Goal: Task Accomplishment & Management: Complete application form

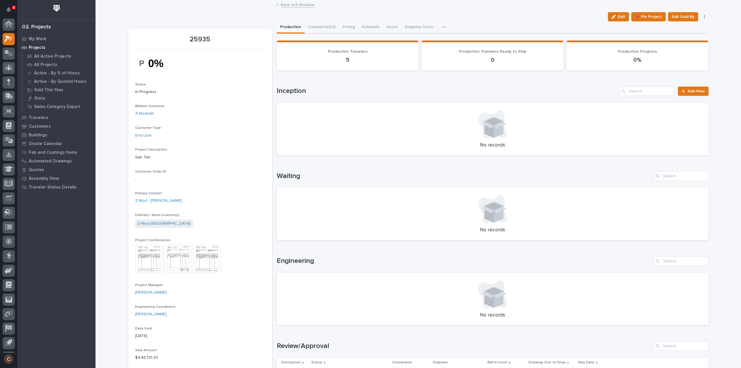
scroll to position [13, 0]
click at [7, 28] on icon at bounding box center [9, 26] width 8 height 7
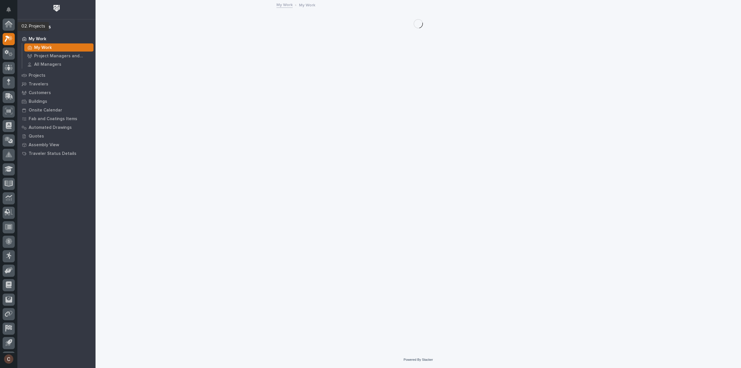
scroll to position [13, 0]
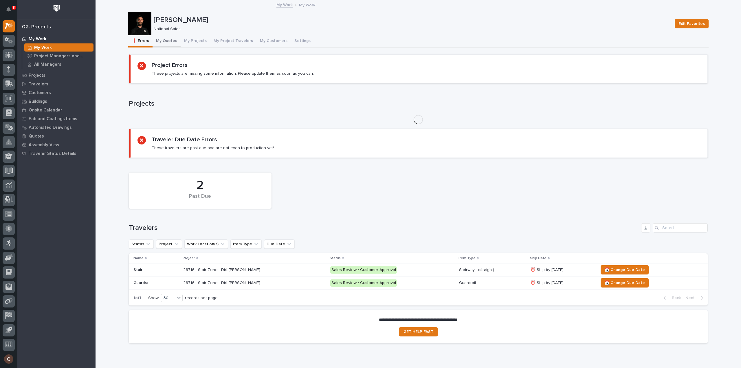
click at [170, 42] on button "My Quotes" at bounding box center [167, 41] width 28 height 12
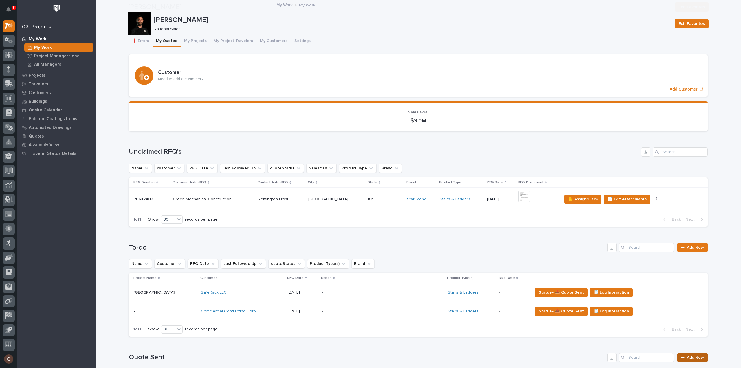
click at [693, 353] on link "Add New" at bounding box center [693, 357] width 30 height 9
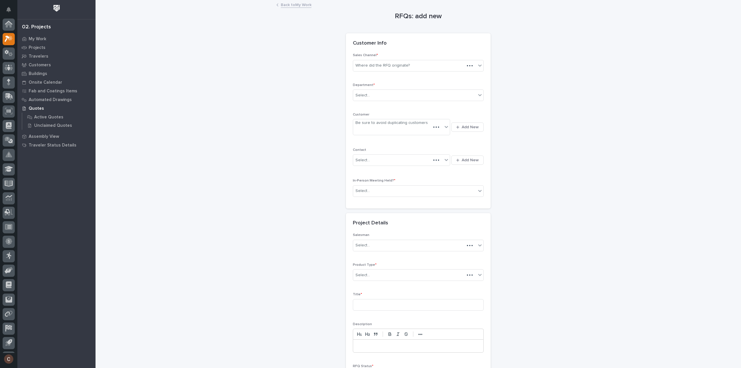
scroll to position [13, 0]
click at [368, 95] on div "Select..." at bounding box center [414, 96] width 123 height 10
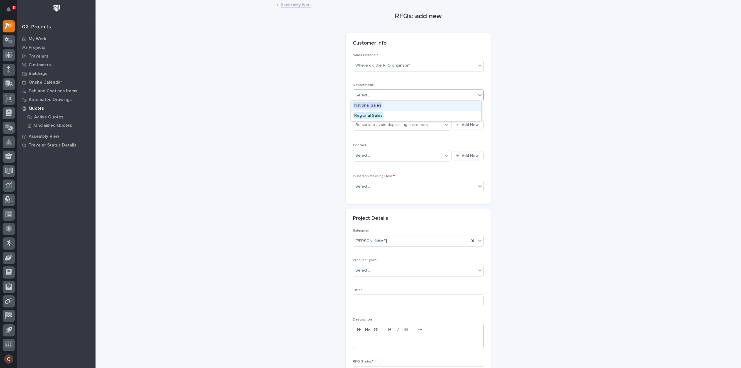
click at [370, 104] on span "National Sales" at bounding box center [367, 105] width 29 height 6
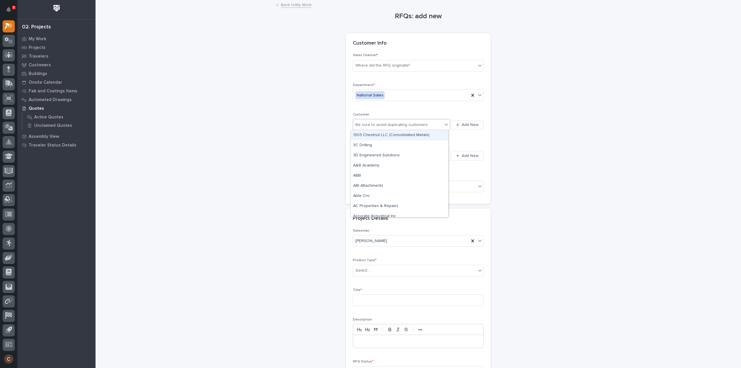
click at [374, 126] on div "Be sure to avoid duplicating customers" at bounding box center [392, 125] width 72 height 6
drag, startPoint x: 636, startPoint y: 126, endPoint x: 572, endPoint y: 140, distance: 65.4
click at [634, 127] on div "RFQs: add new Loading... Saving… Loading... Saving… Loading... Saving… Customer…" at bounding box center [418, 202] width 581 height 403
click at [379, 181] on div "Select..." at bounding box center [418, 187] width 131 height 12
click at [368, 205] on div "No" at bounding box center [416, 207] width 130 height 10
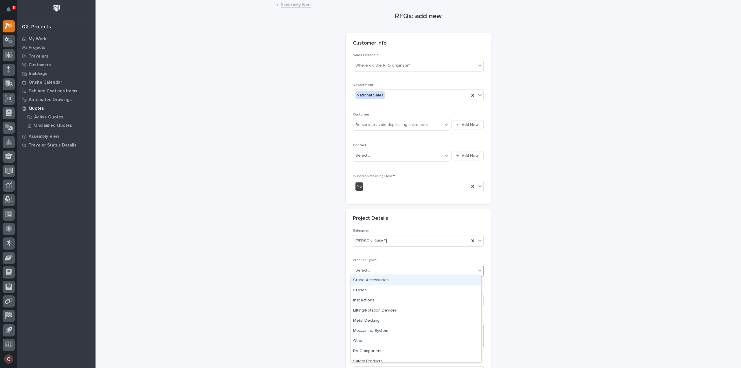
click at [385, 270] on div "Select..." at bounding box center [414, 271] width 123 height 10
type input "***"
click at [382, 279] on div "Stairs & Ladders" at bounding box center [416, 280] width 130 height 10
click at [378, 301] on input at bounding box center [418, 301] width 131 height 12
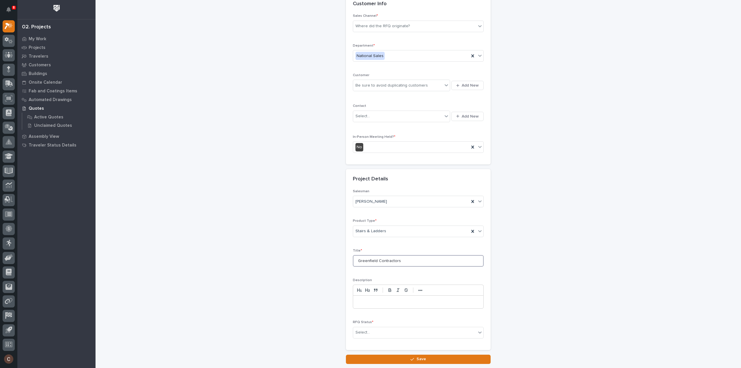
scroll to position [78, 0]
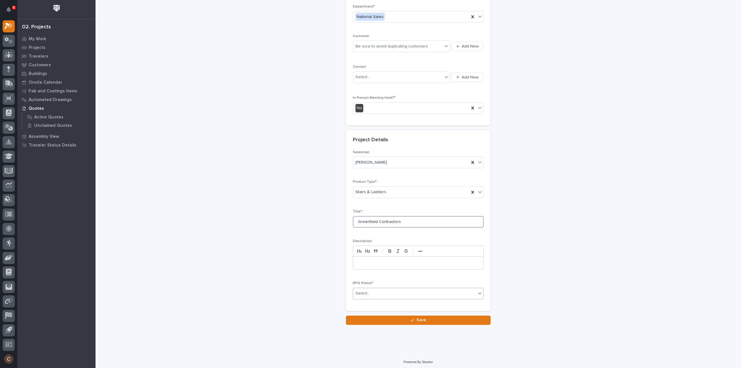
type input "Greenfield Contractors"
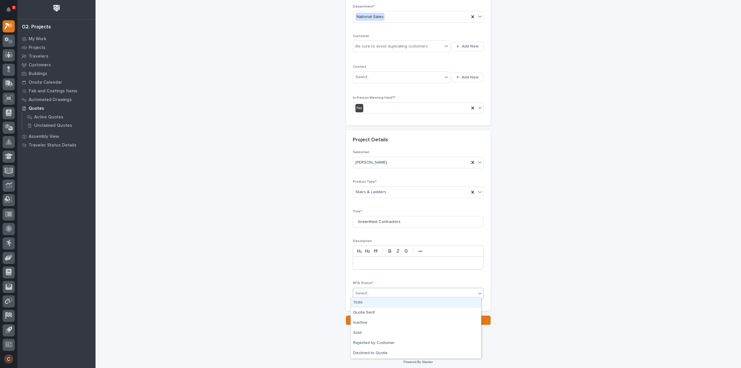
click at [379, 291] on div "Select..." at bounding box center [414, 294] width 123 height 10
click at [370, 312] on div "Quote Sent" at bounding box center [416, 313] width 130 height 10
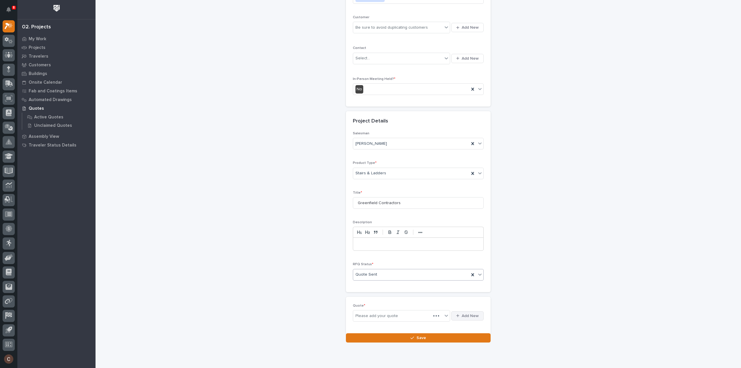
scroll to position [100, 0]
click at [466, 313] on span "Add New" at bounding box center [470, 313] width 17 height 5
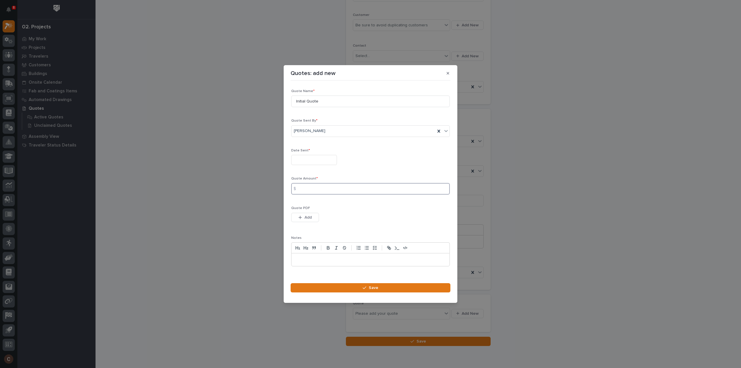
click at [308, 192] on input at bounding box center [370, 189] width 159 height 12
type input "19690"
click at [325, 158] on input "text" at bounding box center [314, 160] width 46 height 10
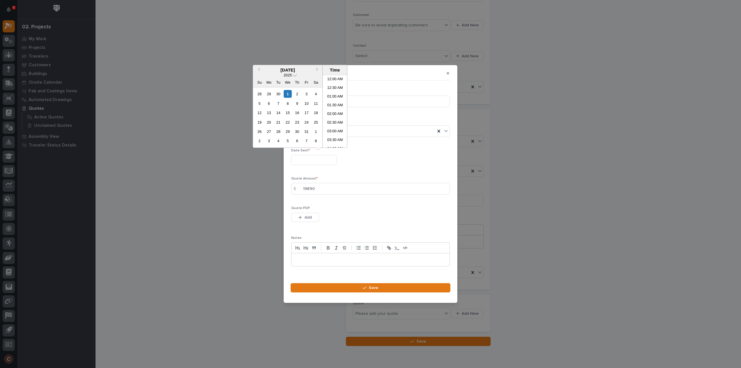
scroll to position [237, 0]
click at [288, 95] on div "1" at bounding box center [288, 94] width 8 height 8
type input "**********"
click at [305, 213] on div "Quote PDF This file cannot be opened Download File Add" at bounding box center [370, 217] width 159 height 23
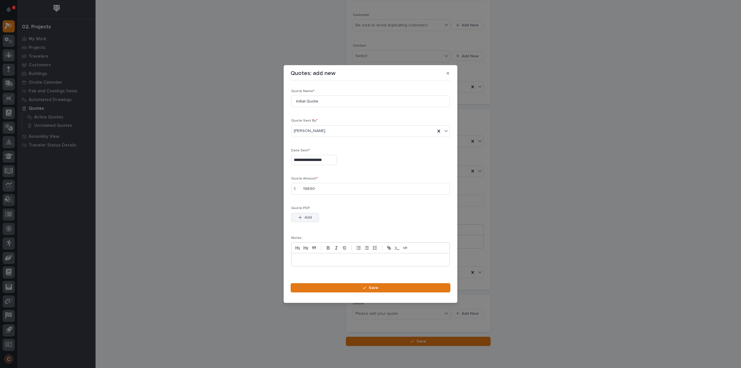
click at [305, 218] on span "Add" at bounding box center [308, 217] width 7 height 5
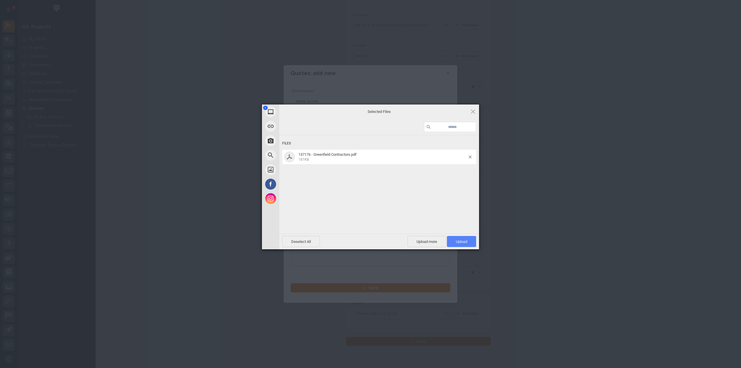
click at [459, 242] on span "Upload 1" at bounding box center [461, 241] width 11 height 4
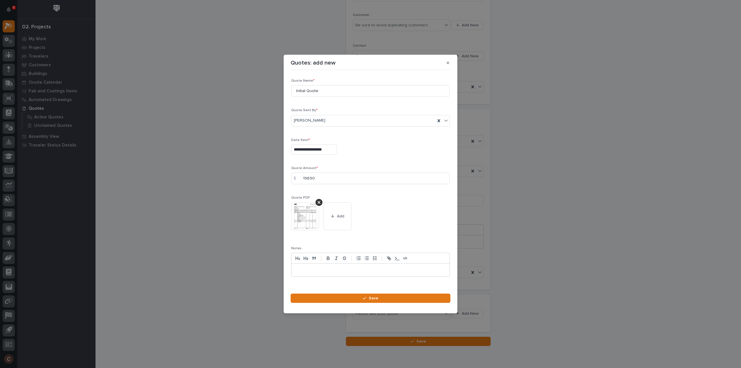
scroll to position [8, 0]
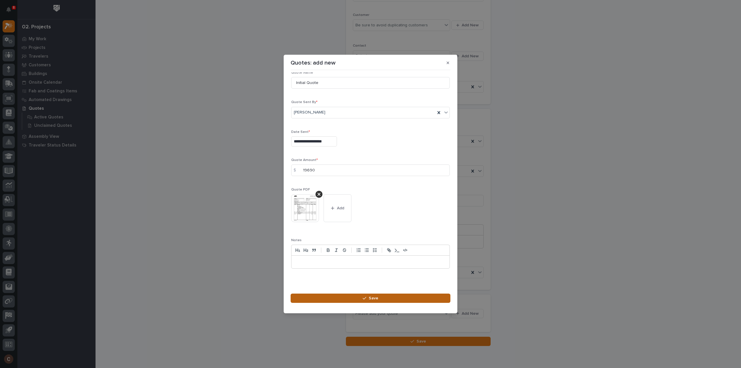
click at [367, 300] on button "Save" at bounding box center [371, 298] width 160 height 9
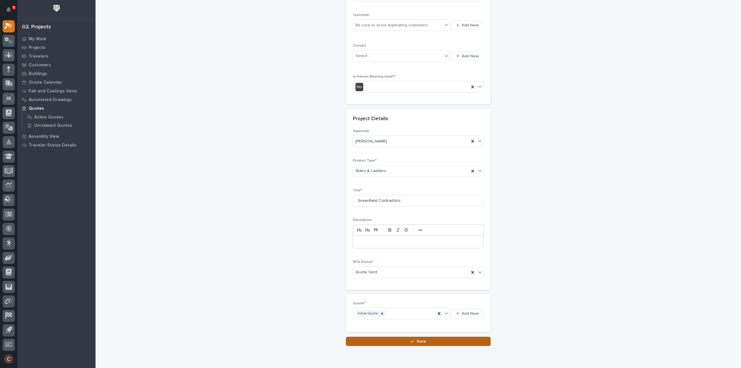
click at [412, 341] on button "Save" at bounding box center [418, 341] width 145 height 9
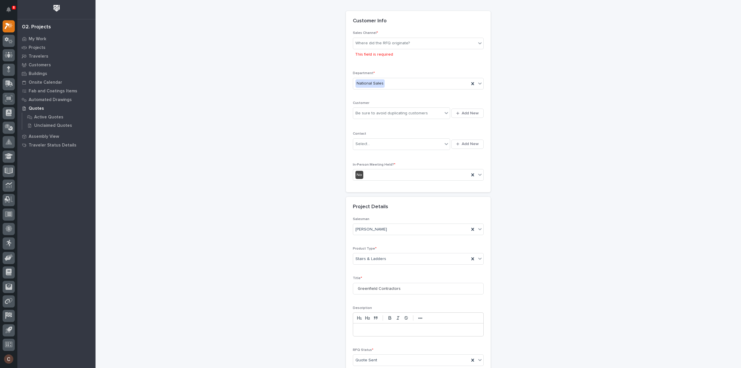
scroll to position [0, 0]
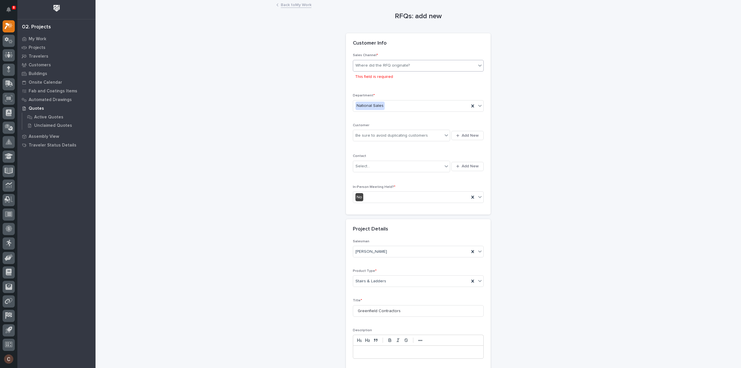
click at [386, 67] on div "Where did the RFQ originate?" at bounding box center [383, 66] width 54 height 6
click at [372, 96] on div "Stair Zone" at bounding box center [416, 97] width 130 height 10
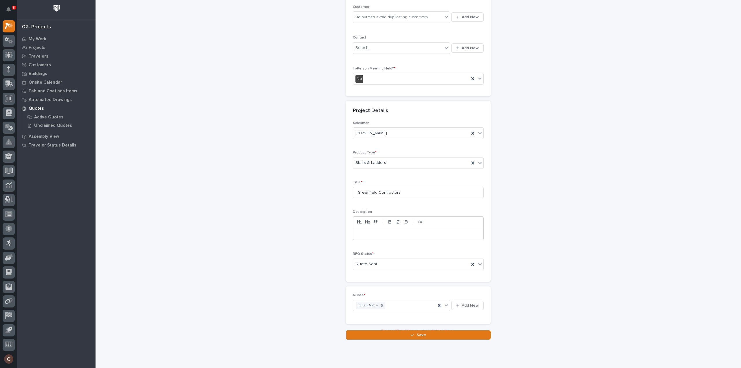
scroll to position [121, 0]
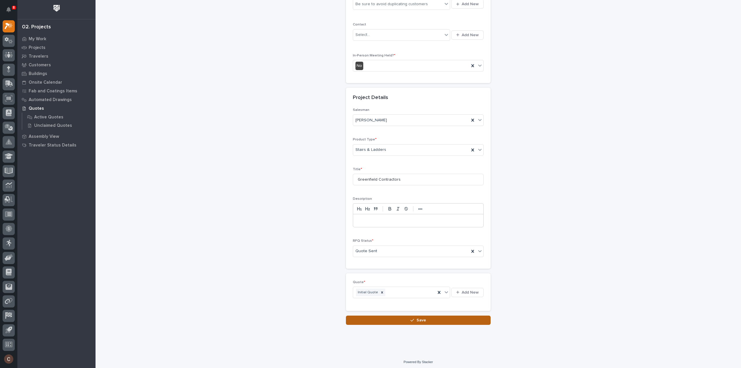
click at [419, 318] on span "Save" at bounding box center [422, 320] width 10 height 5
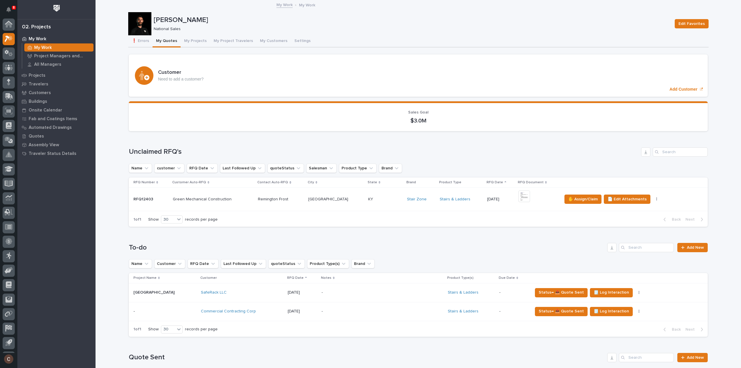
scroll to position [13, 0]
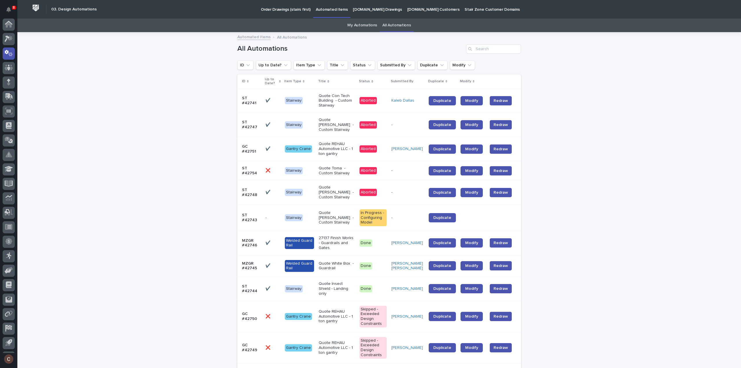
scroll to position [13, 0]
